Goal: Task Accomplishment & Management: Use online tool/utility

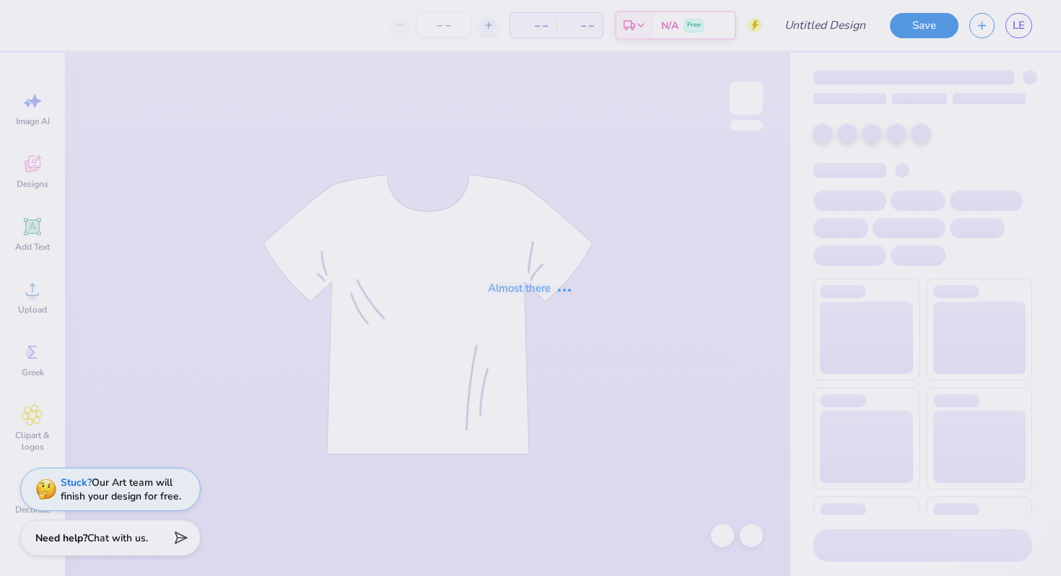
type input "KOA"
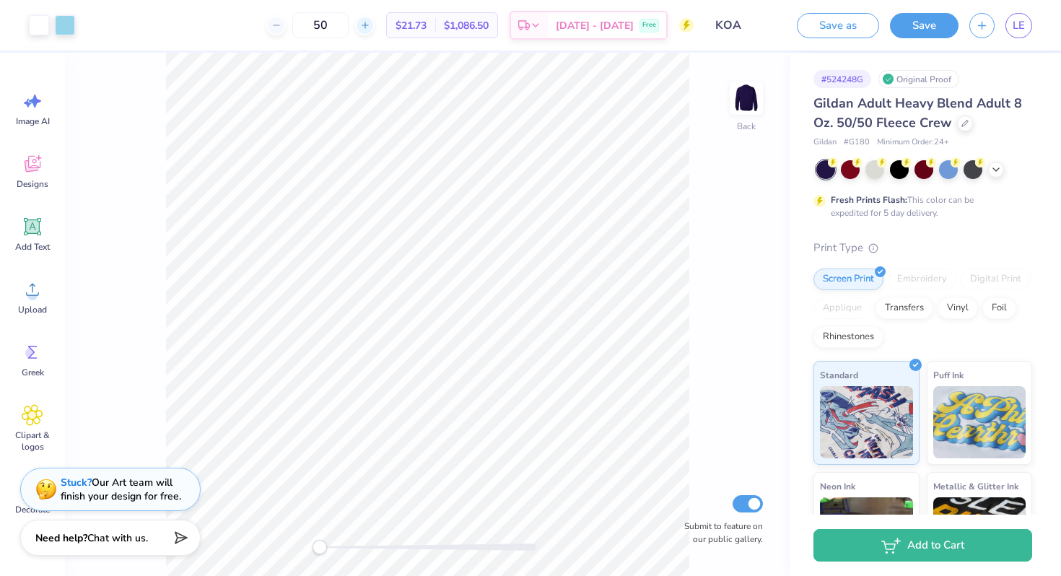
click at [370, 22] on icon at bounding box center [365, 25] width 10 height 10
click at [403, 24] on div "51 $21.68 Per Item $1,105.68 Total Est. Delivery Oct 7 - 10 Free" at bounding box center [390, 25] width 608 height 51
click at [370, 24] on icon at bounding box center [365, 25] width 10 height 10
click at [286, 30] on div at bounding box center [275, 25] width 19 height 19
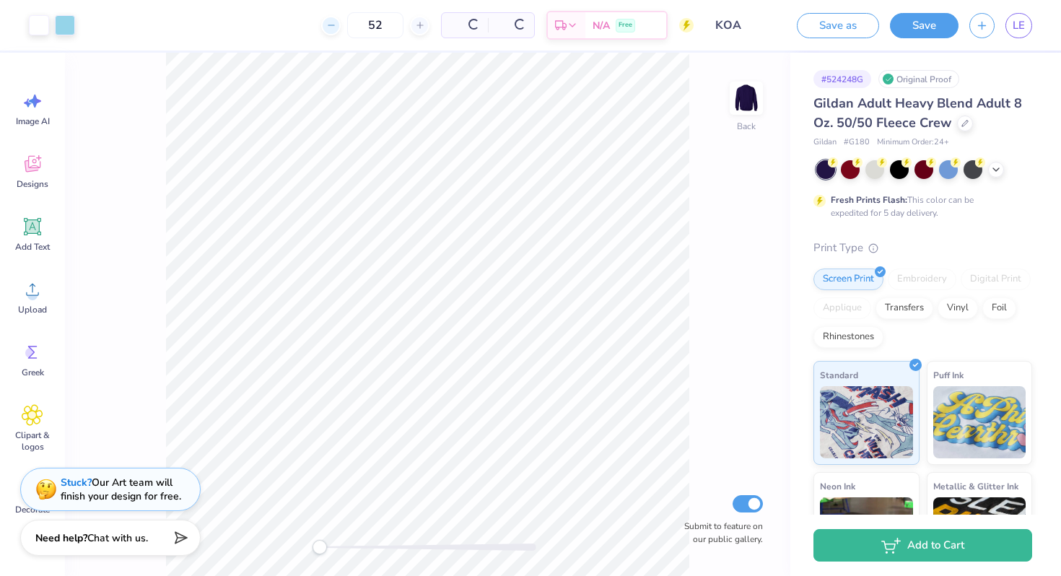
click at [305, 29] on div "52 Per Item Total Est. Delivery N/A Free" at bounding box center [390, 25] width 608 height 51
click at [282, 24] on icon at bounding box center [276, 25] width 10 height 10
click at [282, 25] on icon at bounding box center [276, 25] width 10 height 10
type input "50"
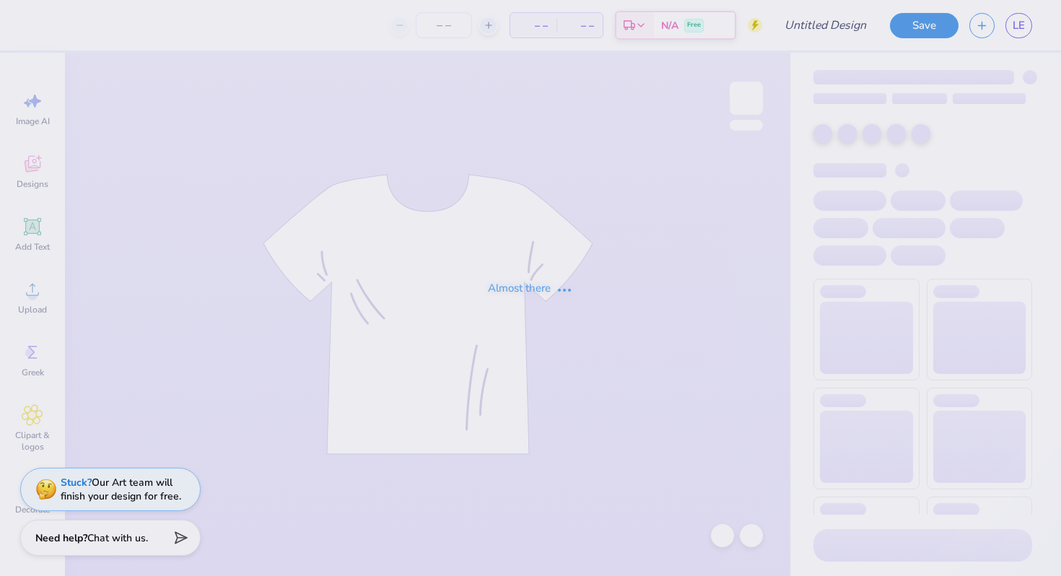
type input "KOA"
type input "50"
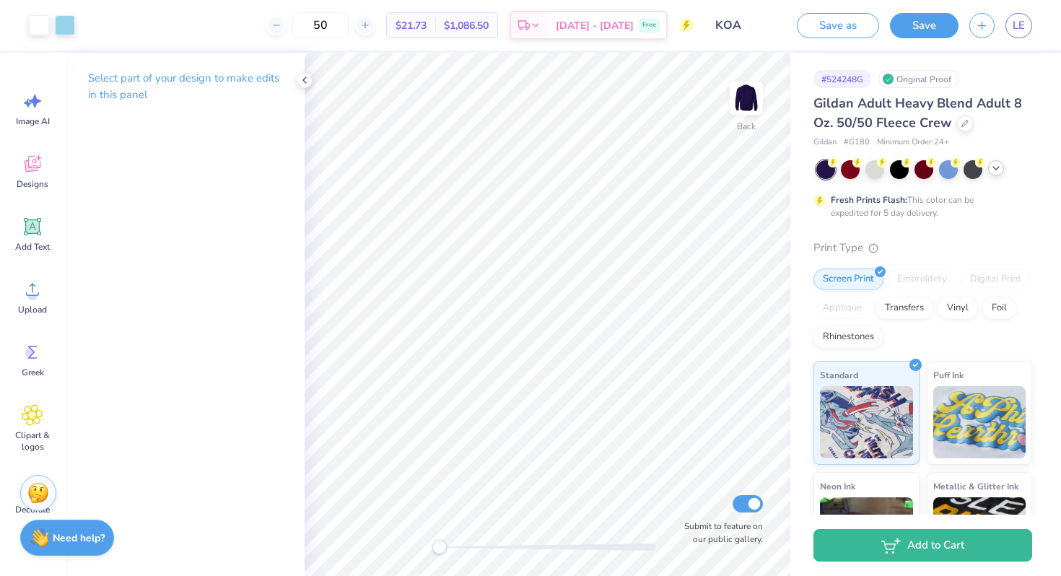
click at [992, 170] on icon at bounding box center [997, 168] width 12 height 12
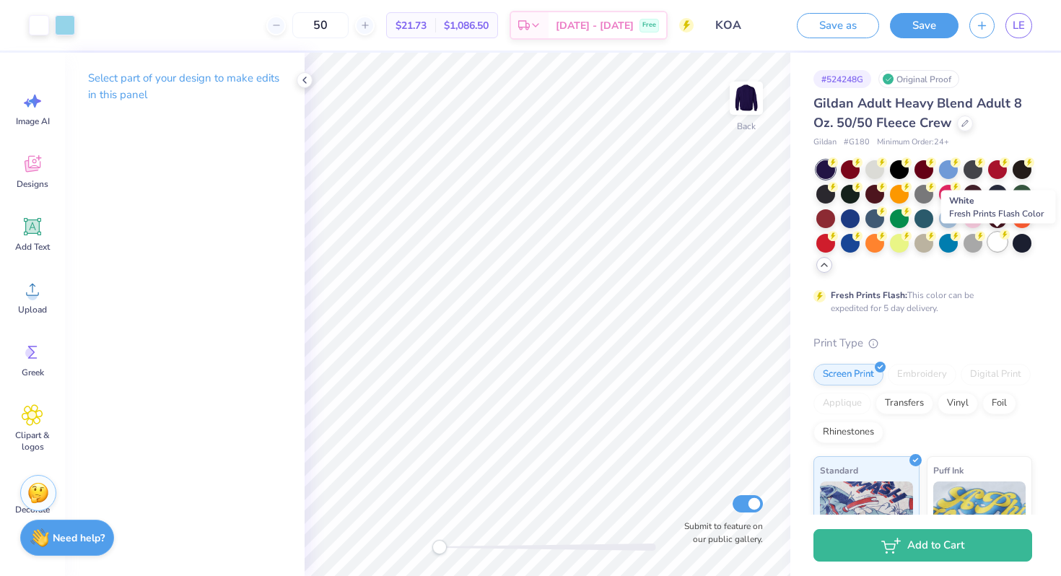
click at [1000, 240] on div at bounding box center [997, 241] width 19 height 19
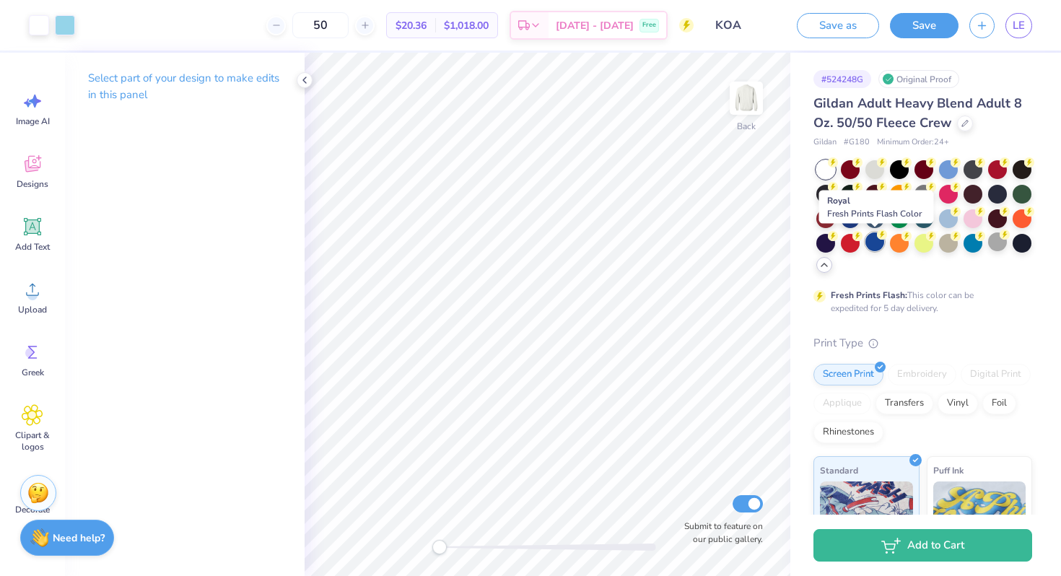
click at [879, 240] on div at bounding box center [875, 241] width 19 height 19
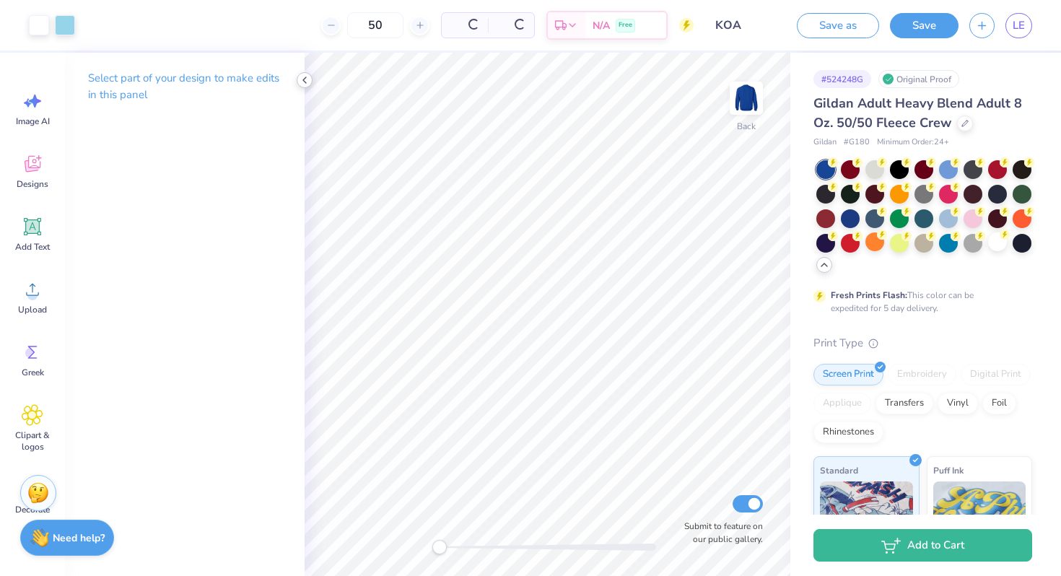
click at [304, 78] on icon at bounding box center [305, 80] width 12 height 12
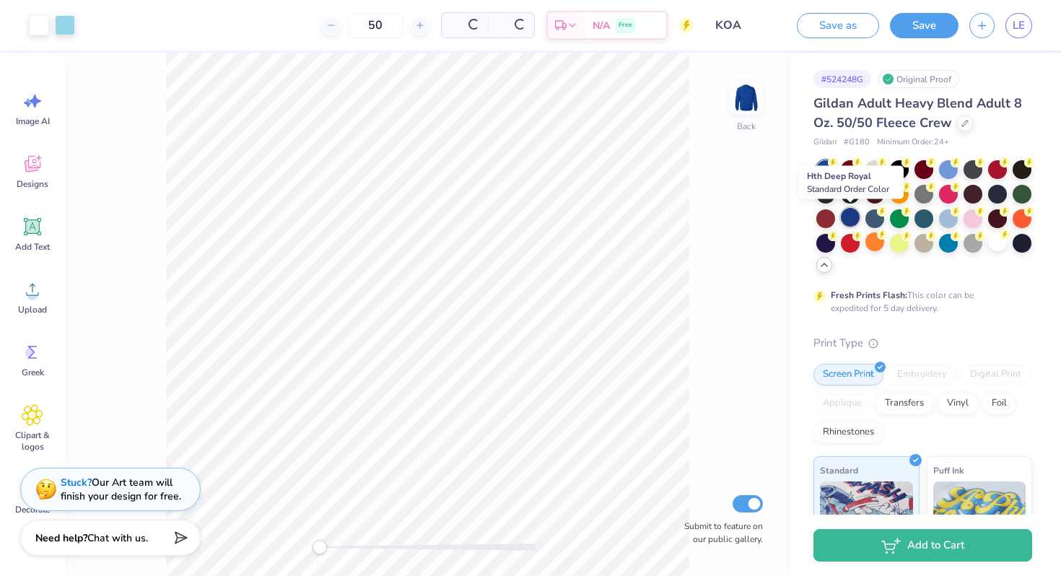
click at [846, 213] on div at bounding box center [850, 217] width 19 height 19
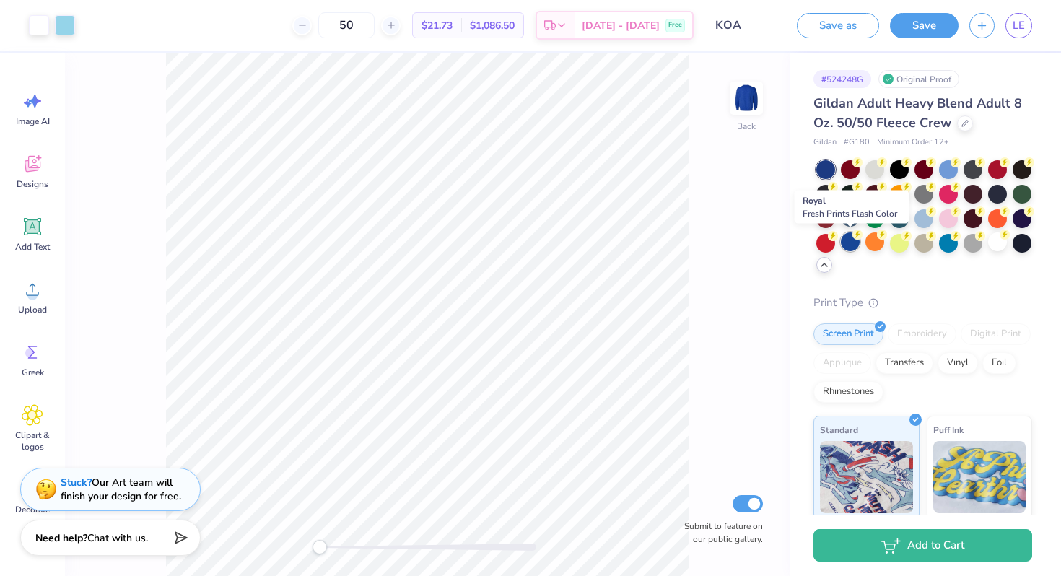
click at [850, 239] on div at bounding box center [850, 241] width 19 height 19
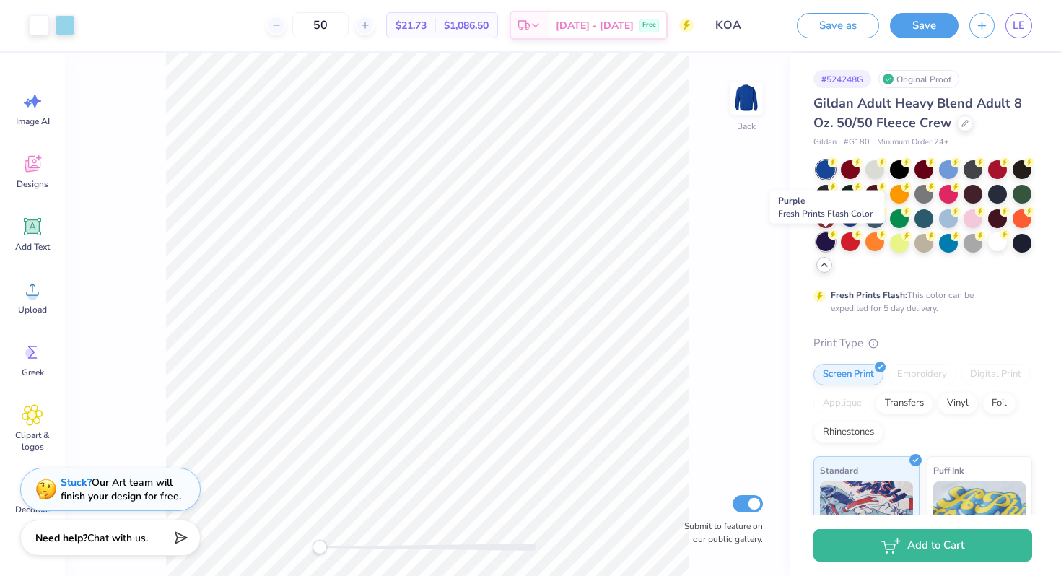
click at [828, 240] on div at bounding box center [826, 241] width 19 height 19
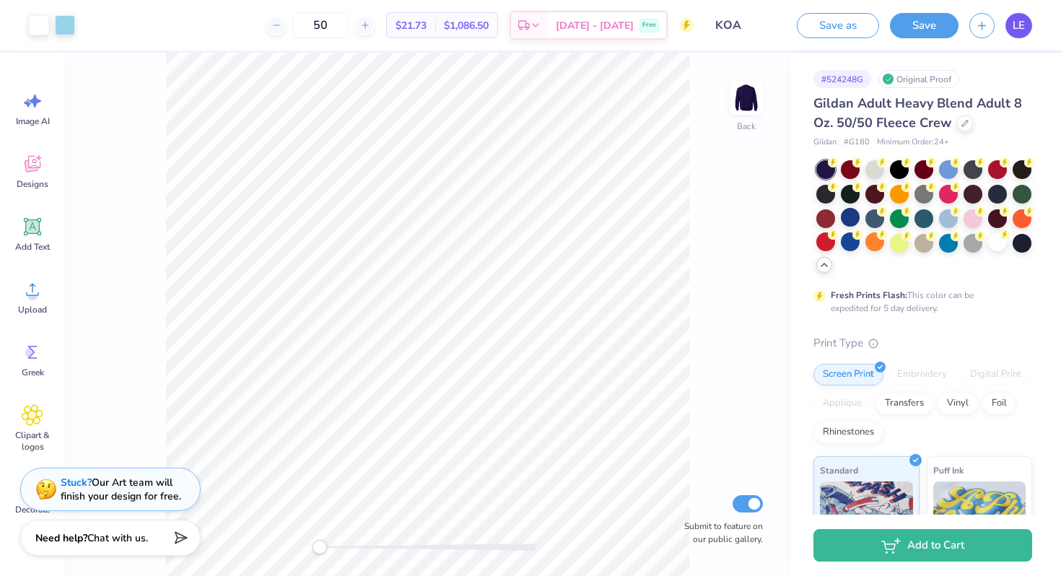
click at [1013, 24] on span "LE" at bounding box center [1019, 25] width 12 height 17
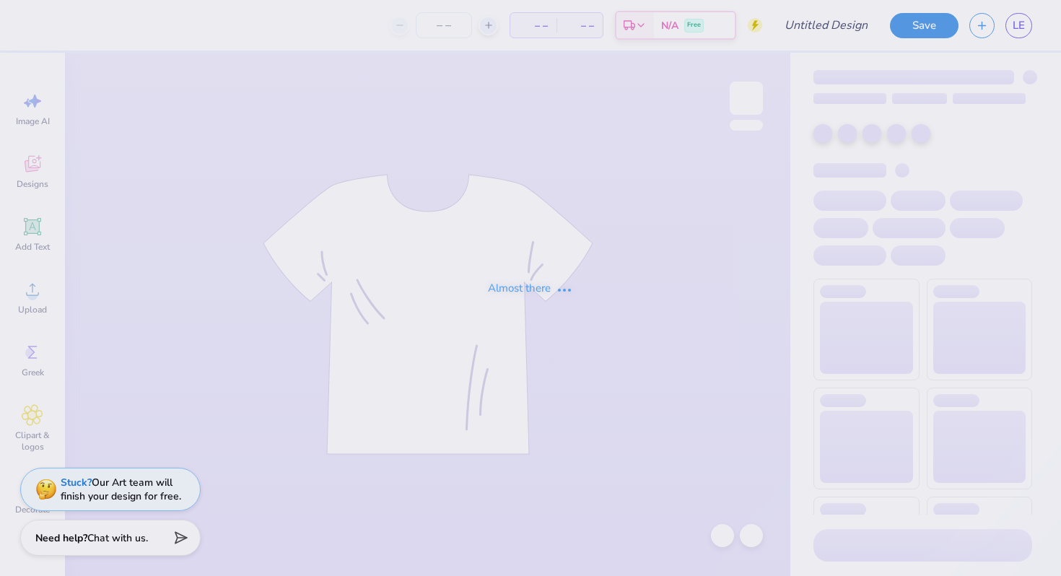
type input "Koala #1"
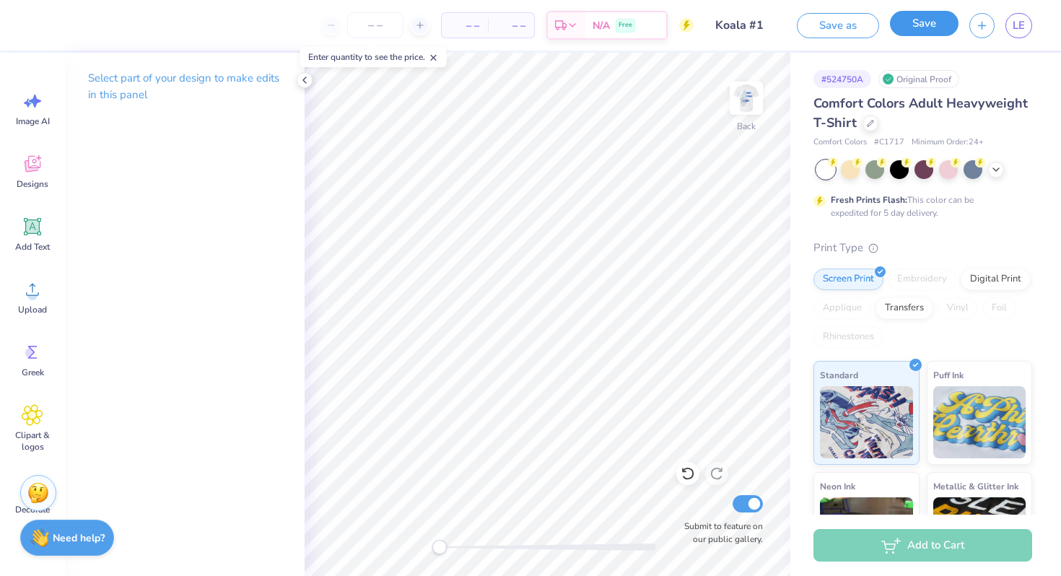
click at [913, 26] on button "Save" at bounding box center [924, 23] width 69 height 25
click at [742, 93] on img at bounding box center [747, 98] width 58 height 58
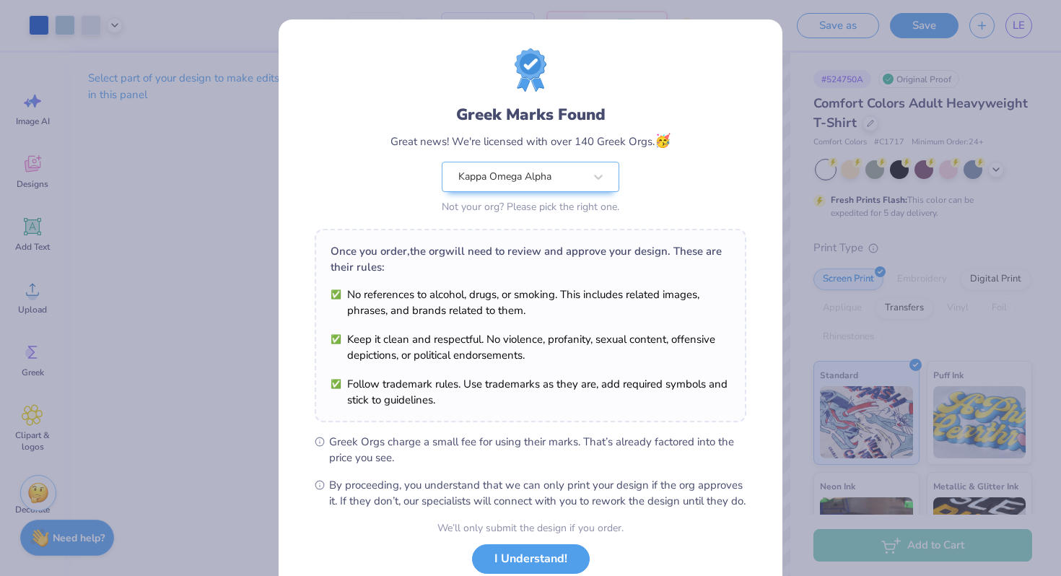
scroll to position [100, 0]
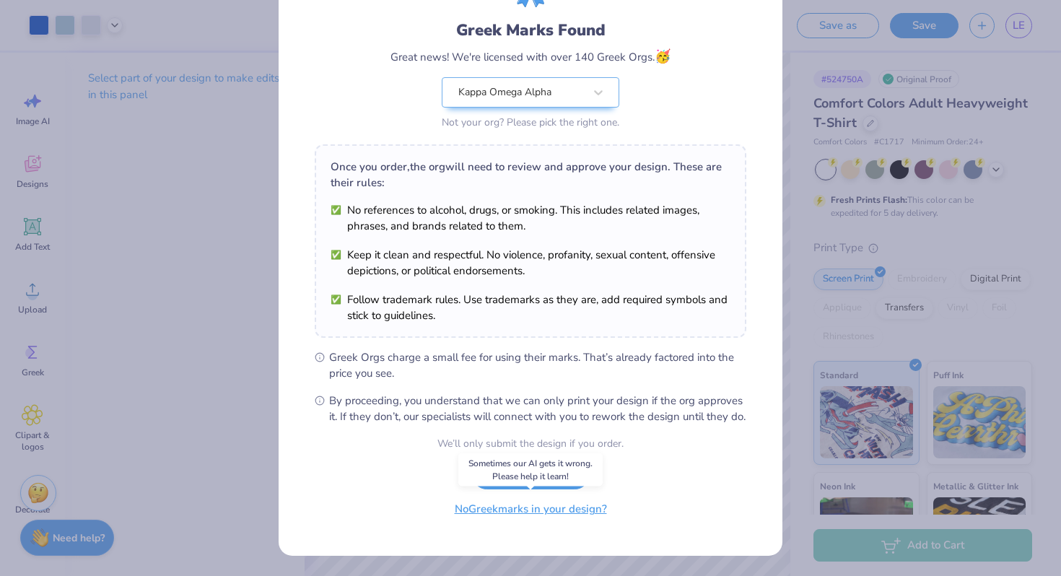
click at [544, 515] on button "No Greek marks in your design?" at bounding box center [531, 510] width 177 height 30
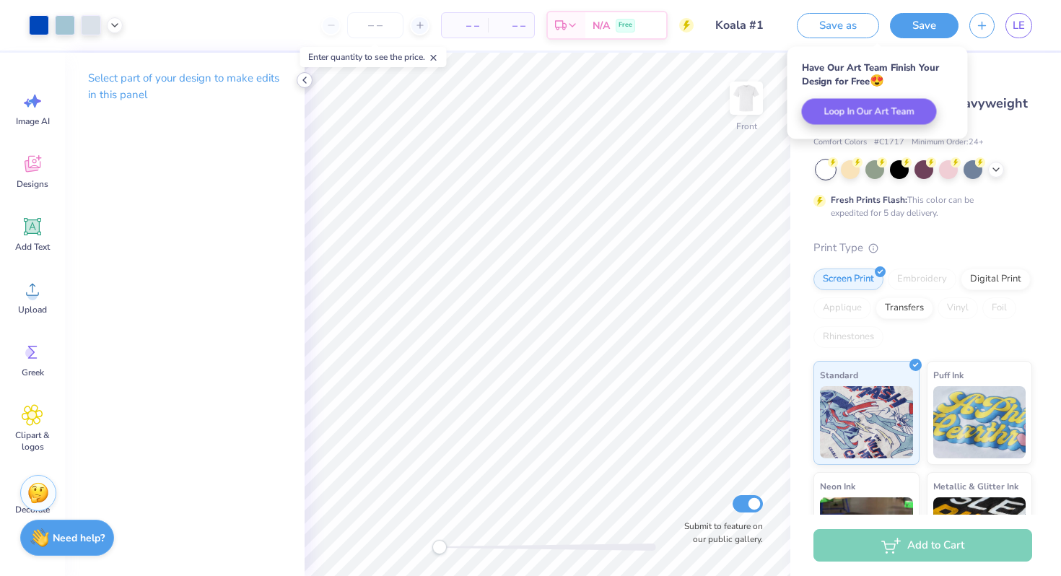
click at [304, 77] on icon at bounding box center [305, 80] width 12 height 12
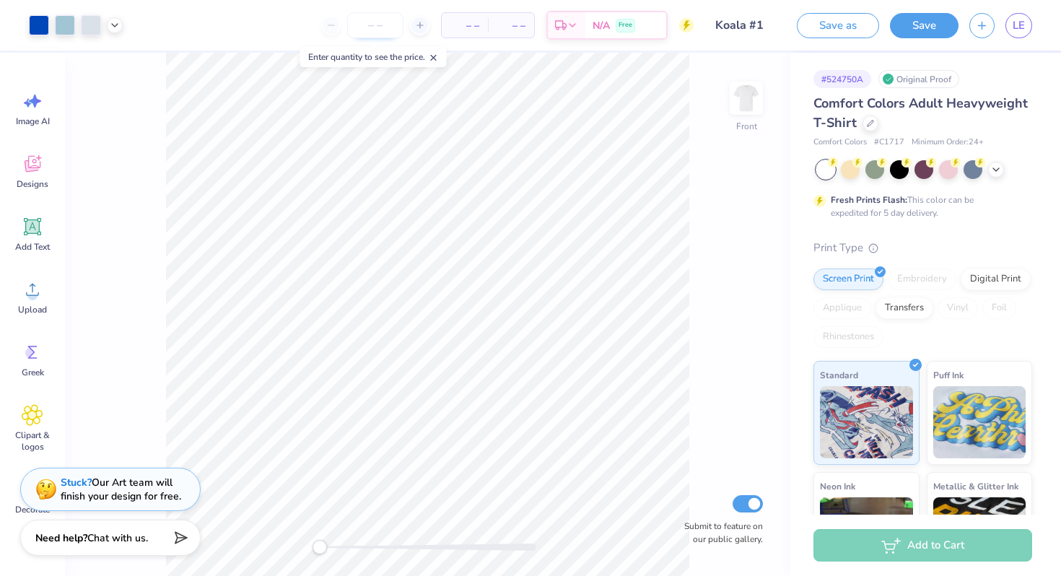
click at [371, 30] on input "number" at bounding box center [375, 25] width 56 height 26
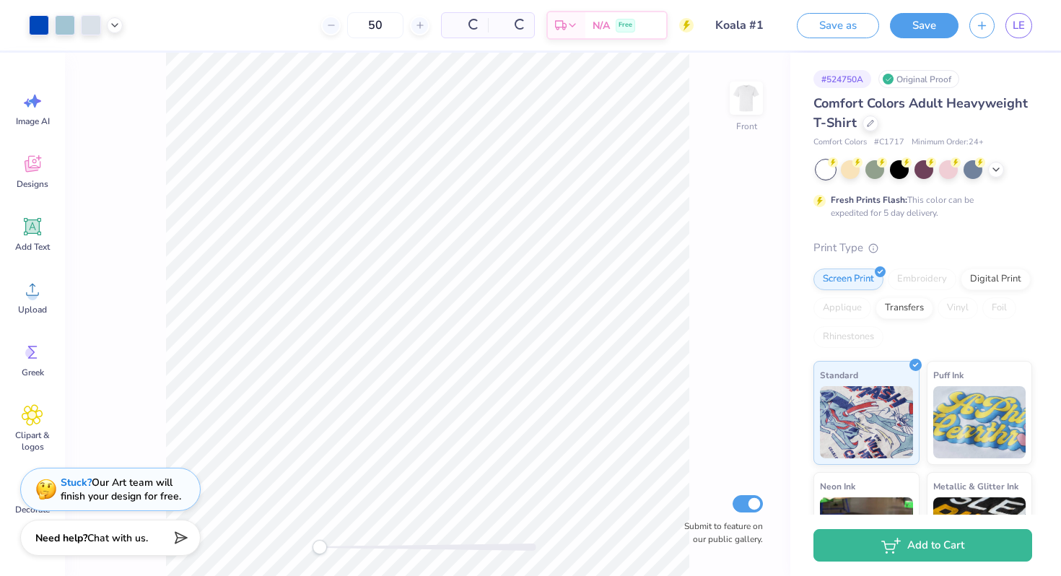
type input "50"
click at [938, 28] on button "Save" at bounding box center [924, 23] width 69 height 25
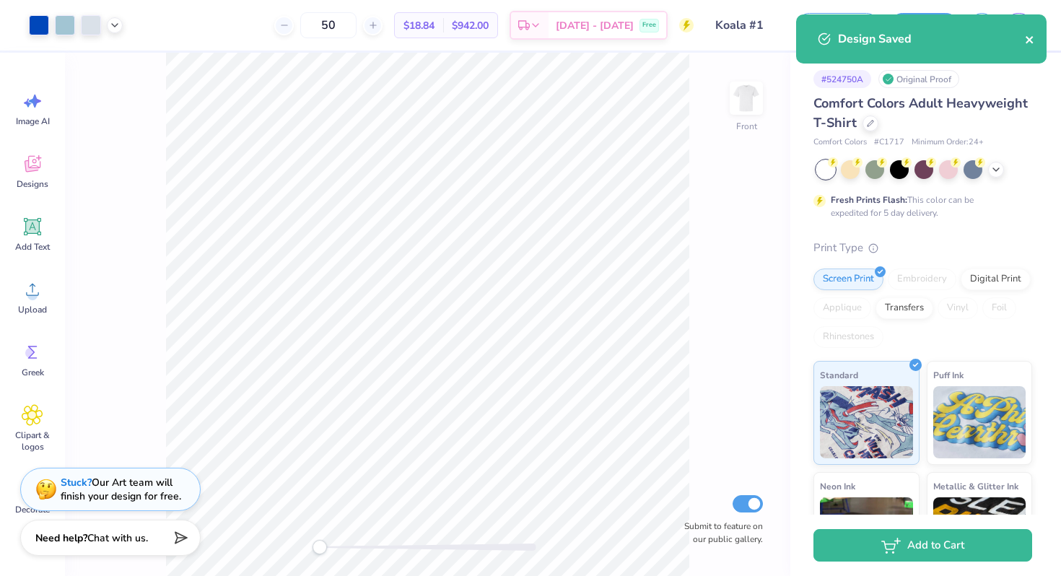
click at [1026, 39] on icon "close" at bounding box center [1030, 40] width 10 height 12
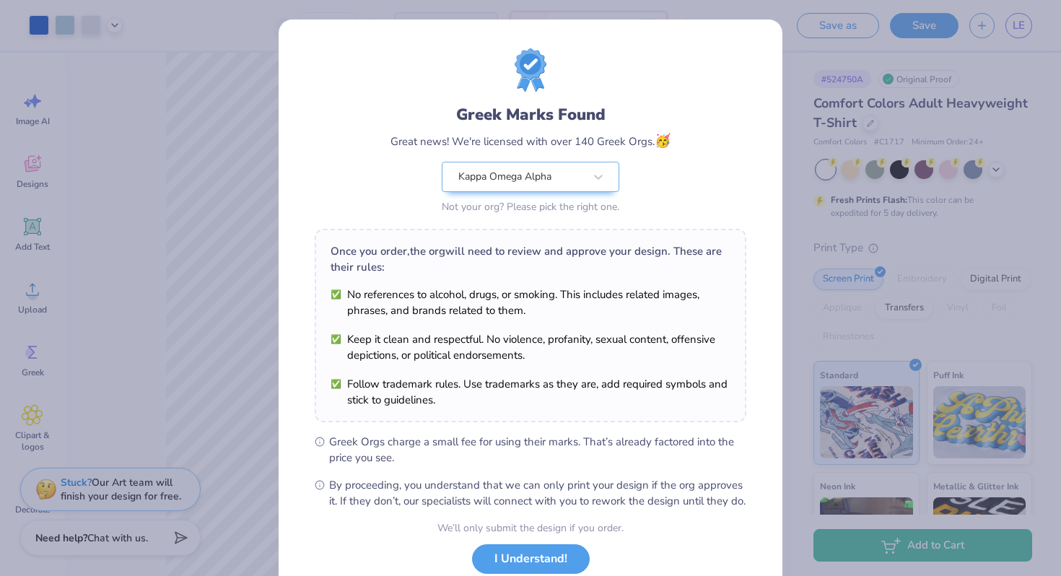
scroll to position [100, 0]
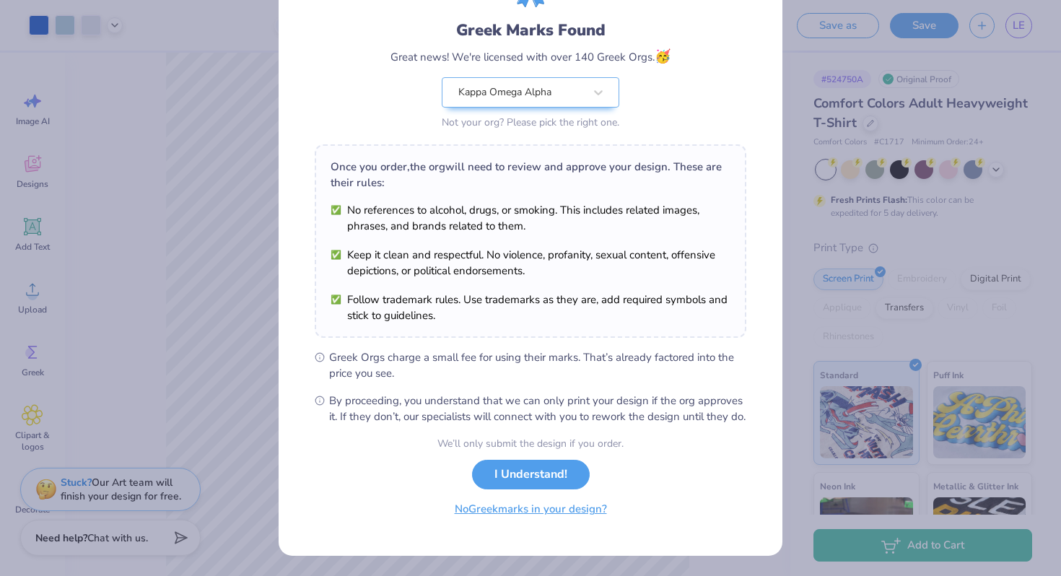
click at [533, 512] on button "No Greek marks in your design?" at bounding box center [531, 510] width 177 height 30
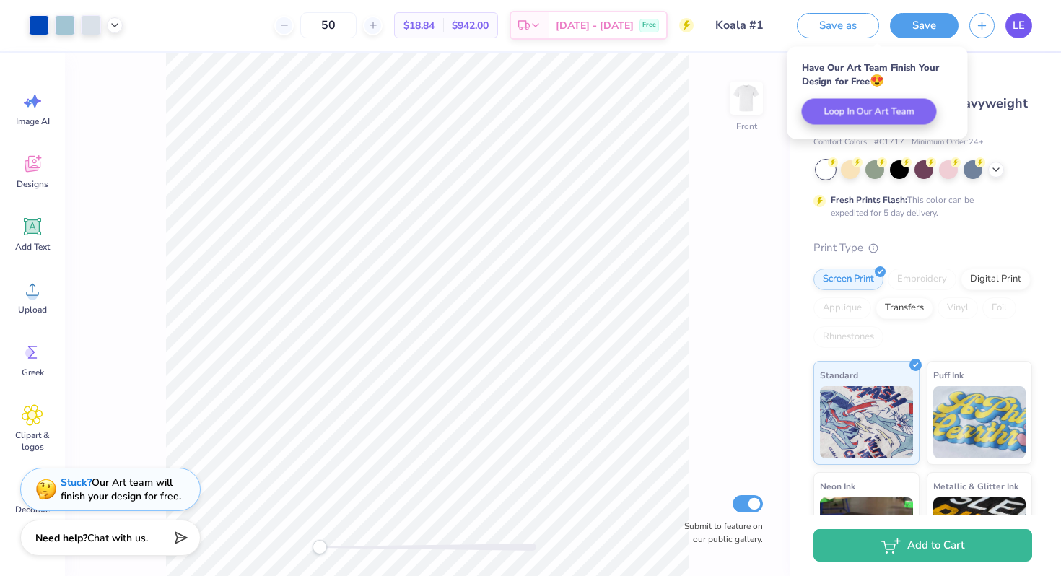
click at [1024, 32] on span "LE" at bounding box center [1019, 25] width 12 height 17
